Goal: Task Accomplishment & Management: Manage account settings

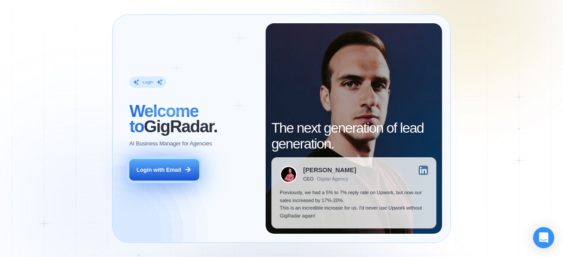
click at [164, 167] on div "Login with Email" at bounding box center [159, 170] width 44 height 8
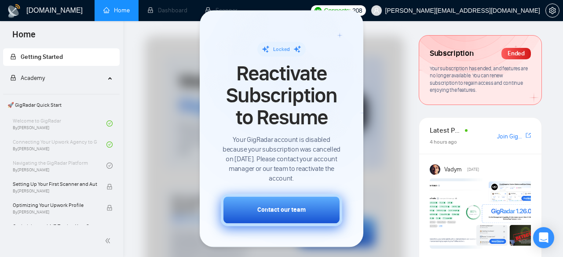
click at [296, 208] on div "Contact our team" at bounding box center [281, 209] width 48 height 9
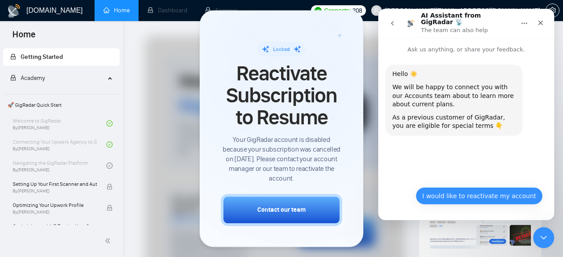
click at [493, 199] on button "I would like to reactivate my account" at bounding box center [479, 196] width 127 height 18
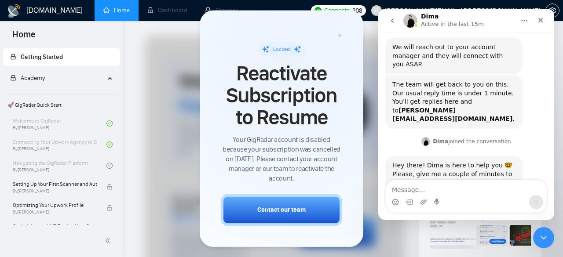
scroll to position [139, 0]
